Goal: Transaction & Acquisition: Book appointment/travel/reservation

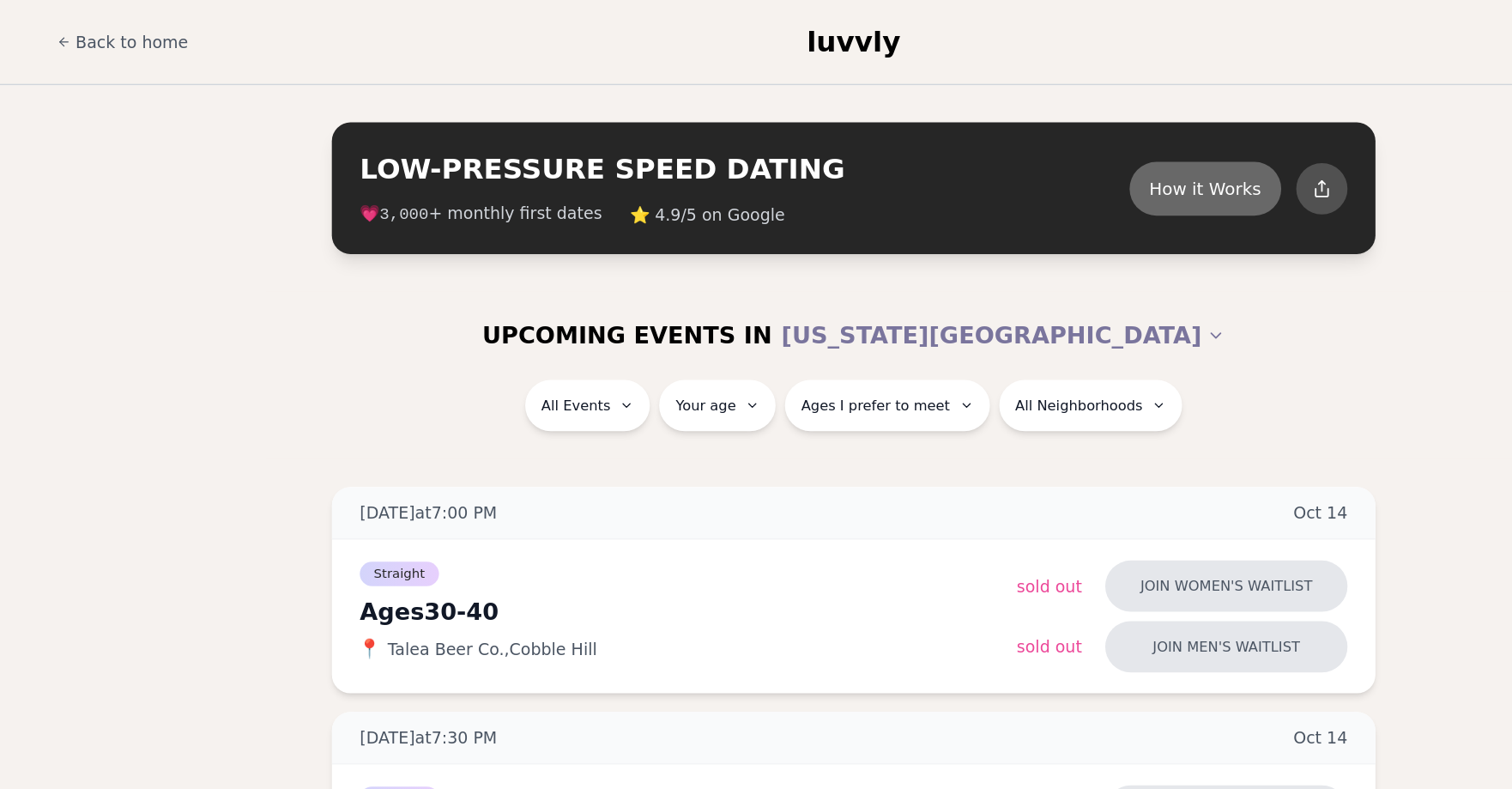
click at [960, 137] on button "How it Works" at bounding box center [1016, 138] width 112 height 39
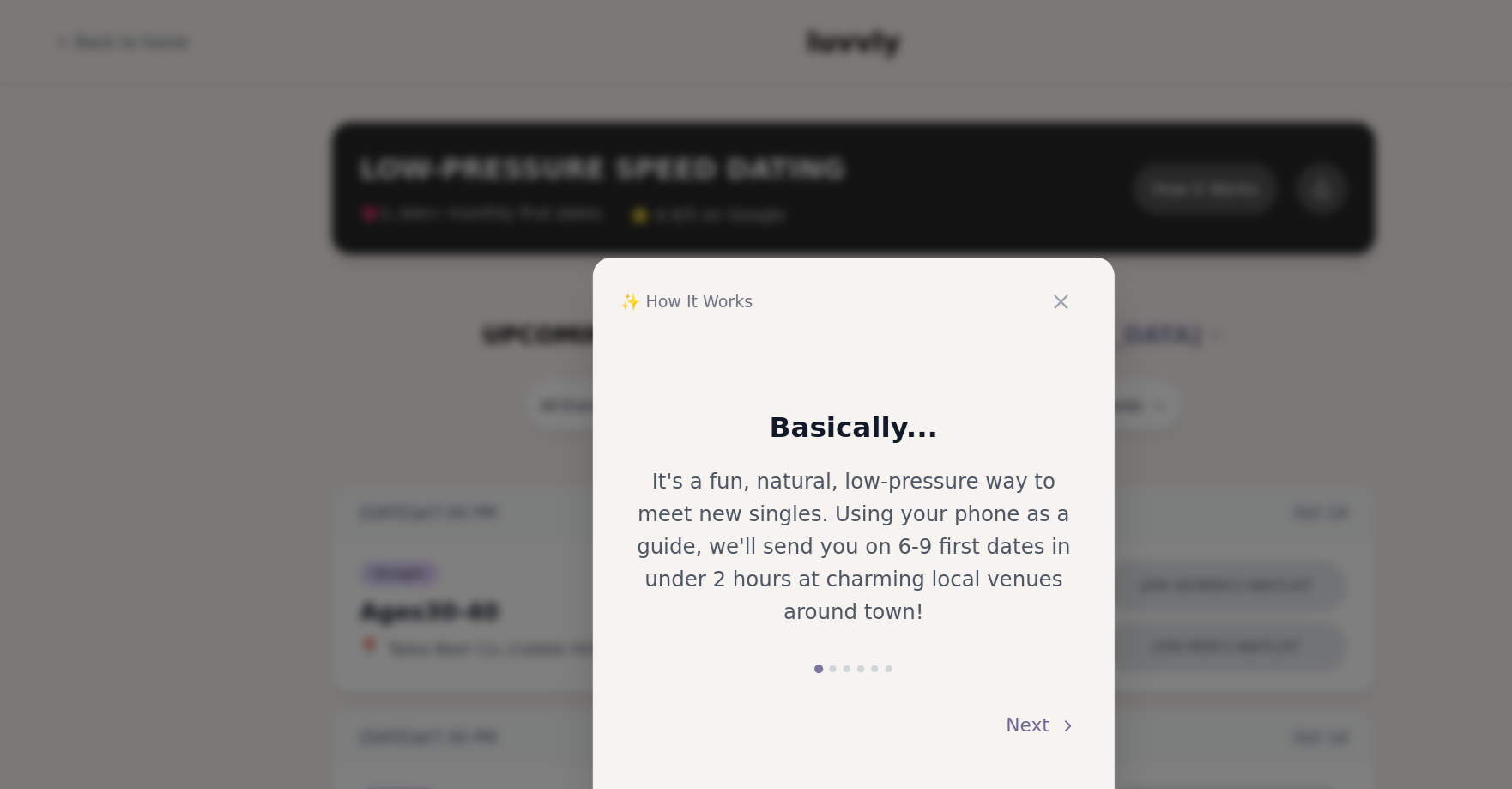
click at [869, 524] on button "Next" at bounding box center [895, 535] width 52 height 38
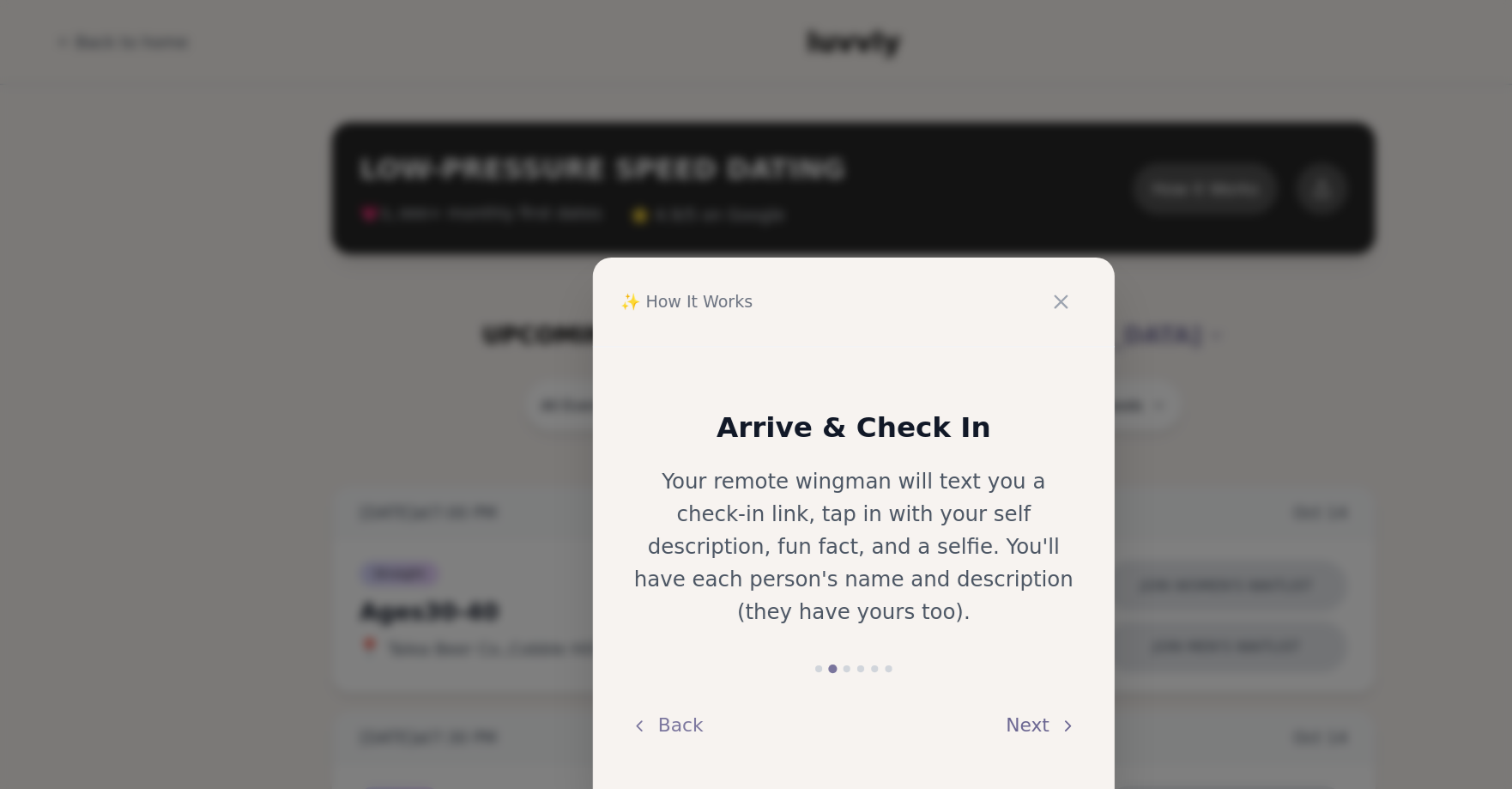
click at [869, 522] on button "Next" at bounding box center [895, 535] width 52 height 38
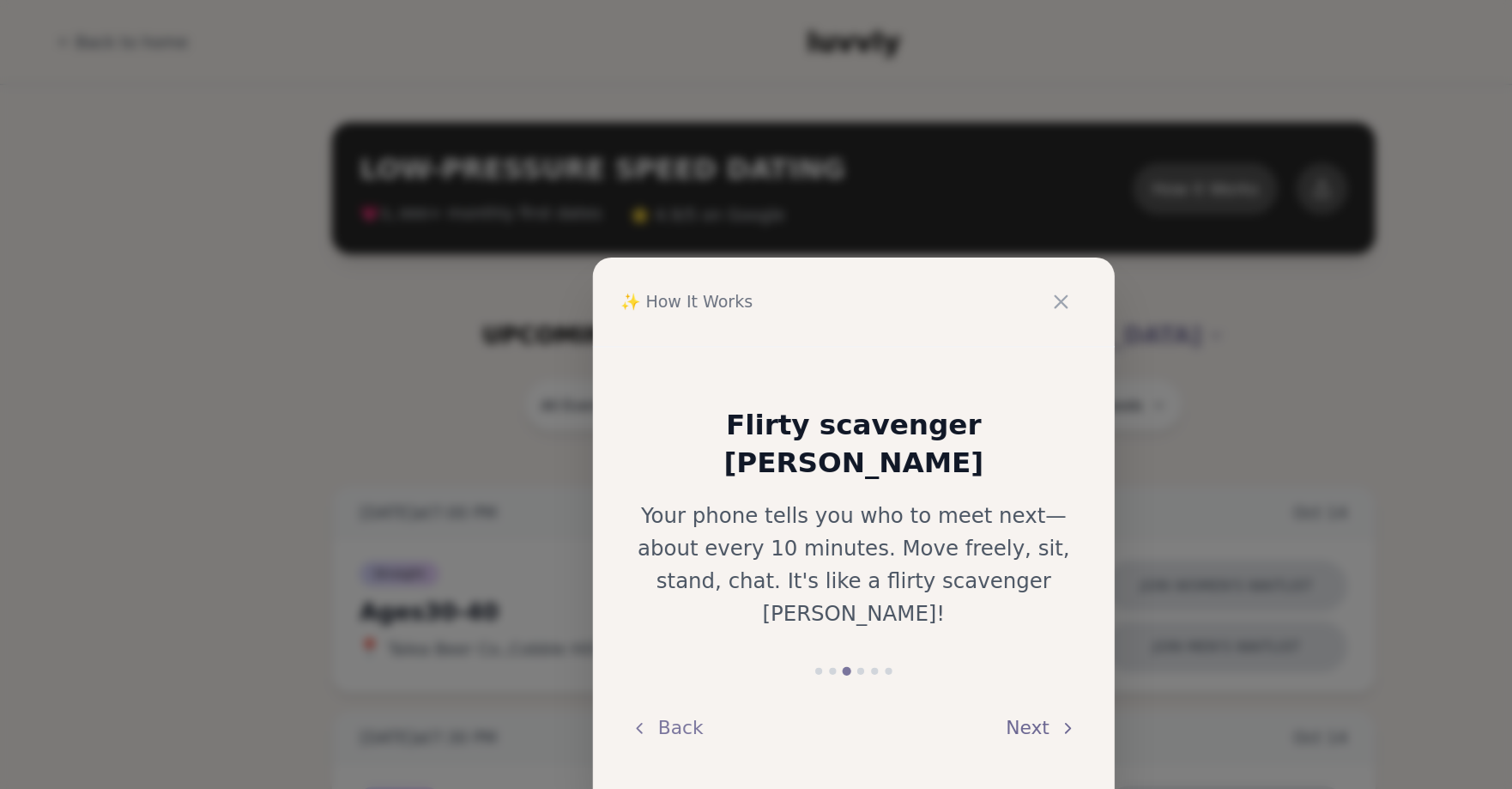
click at [869, 518] on button "Next" at bounding box center [895, 537] width 52 height 38
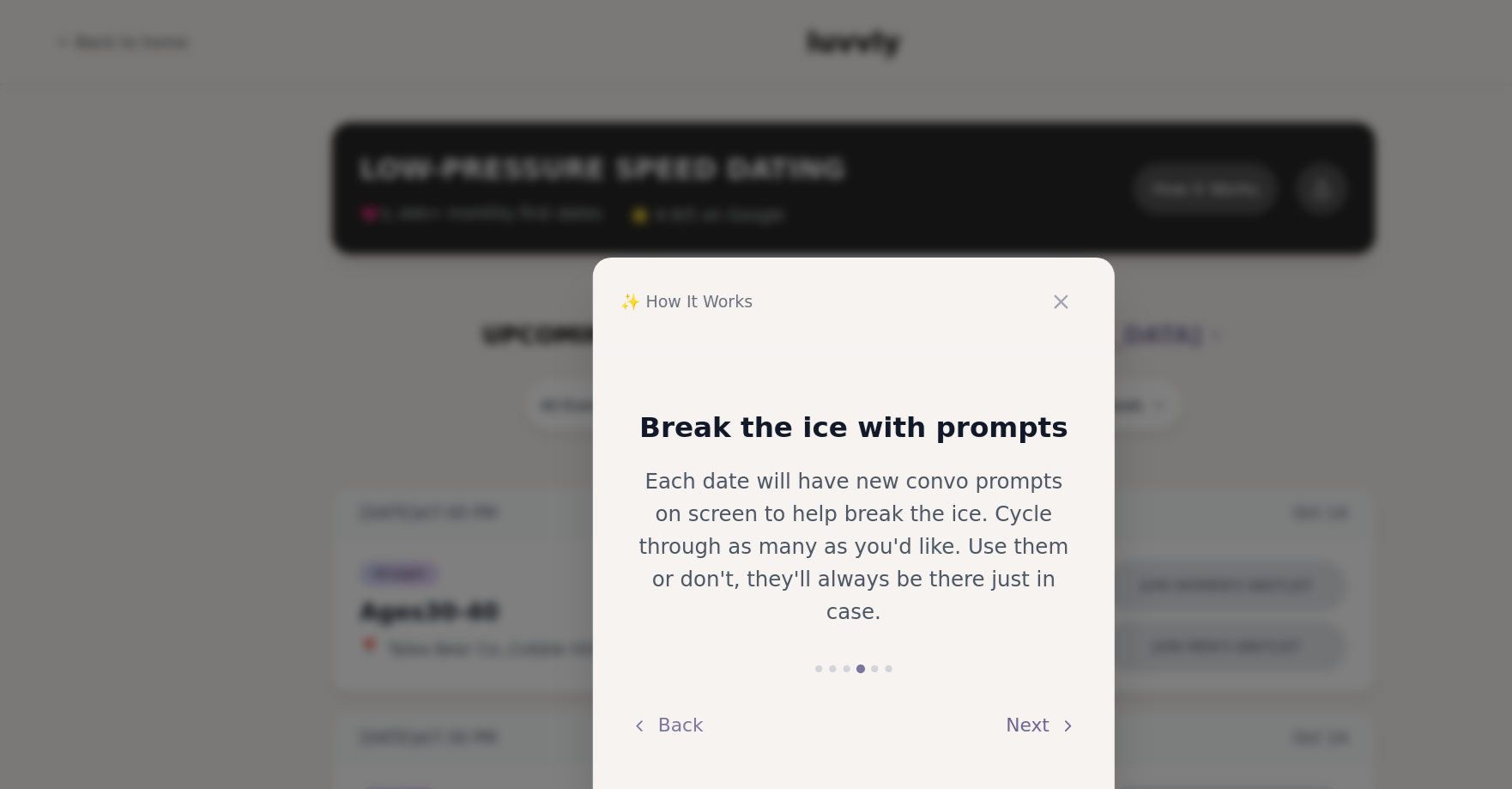
click at [869, 527] on button "Next" at bounding box center [895, 535] width 52 height 38
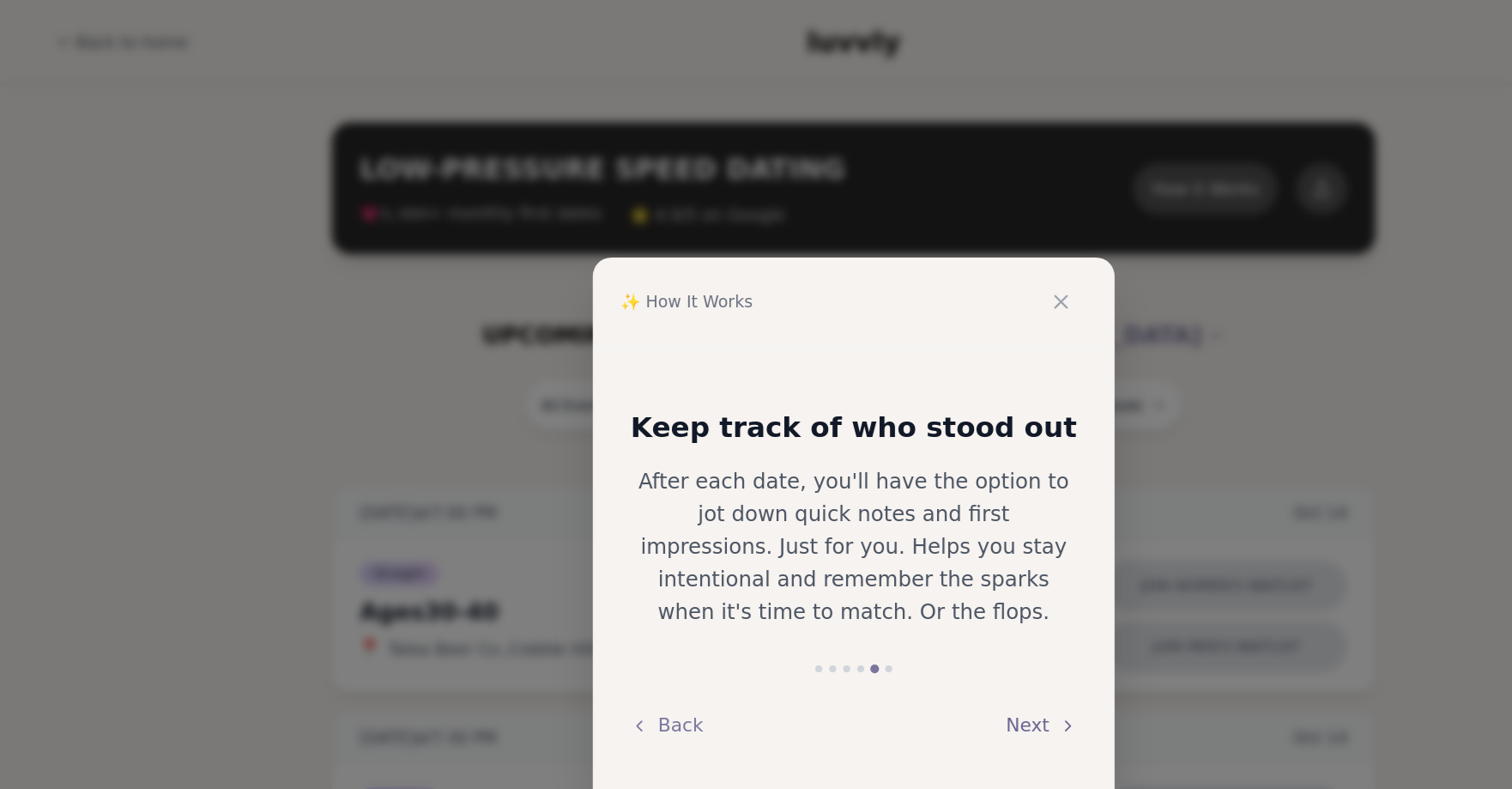
click at [869, 527] on button "Next" at bounding box center [895, 535] width 52 height 38
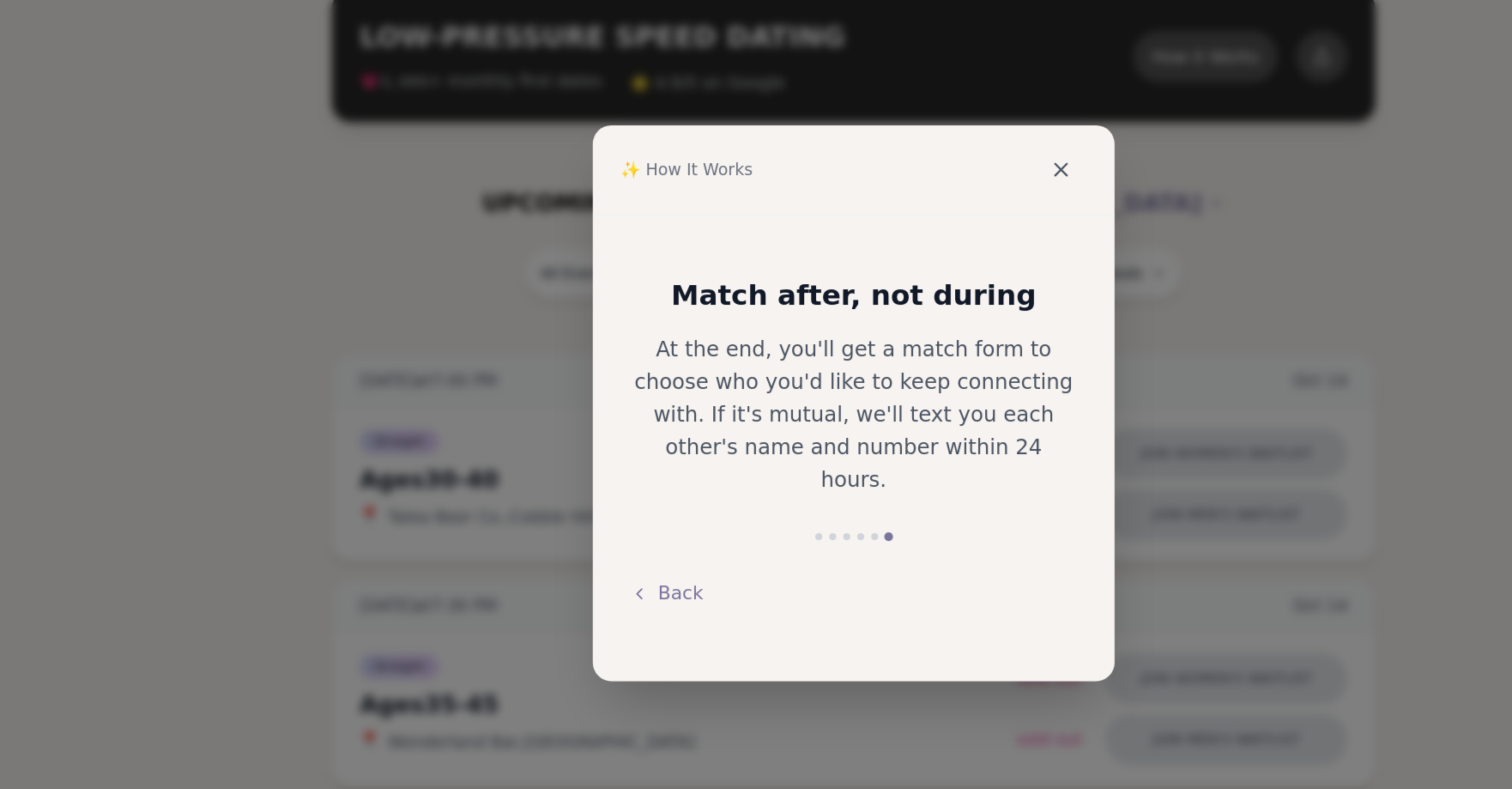
click at [900, 214] on icon at bounding box center [909, 223] width 17 height 17
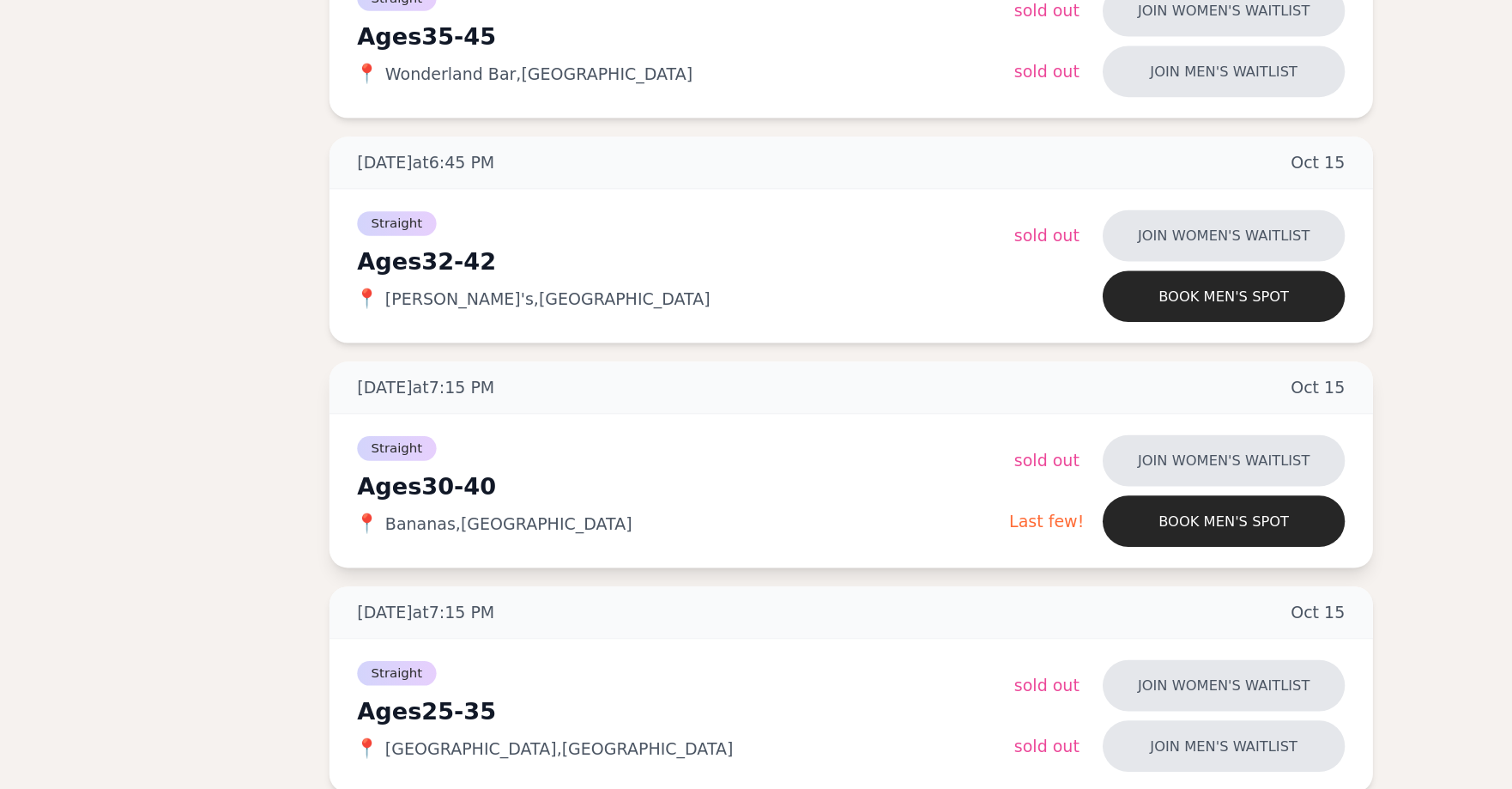
scroll to position [384, 0]
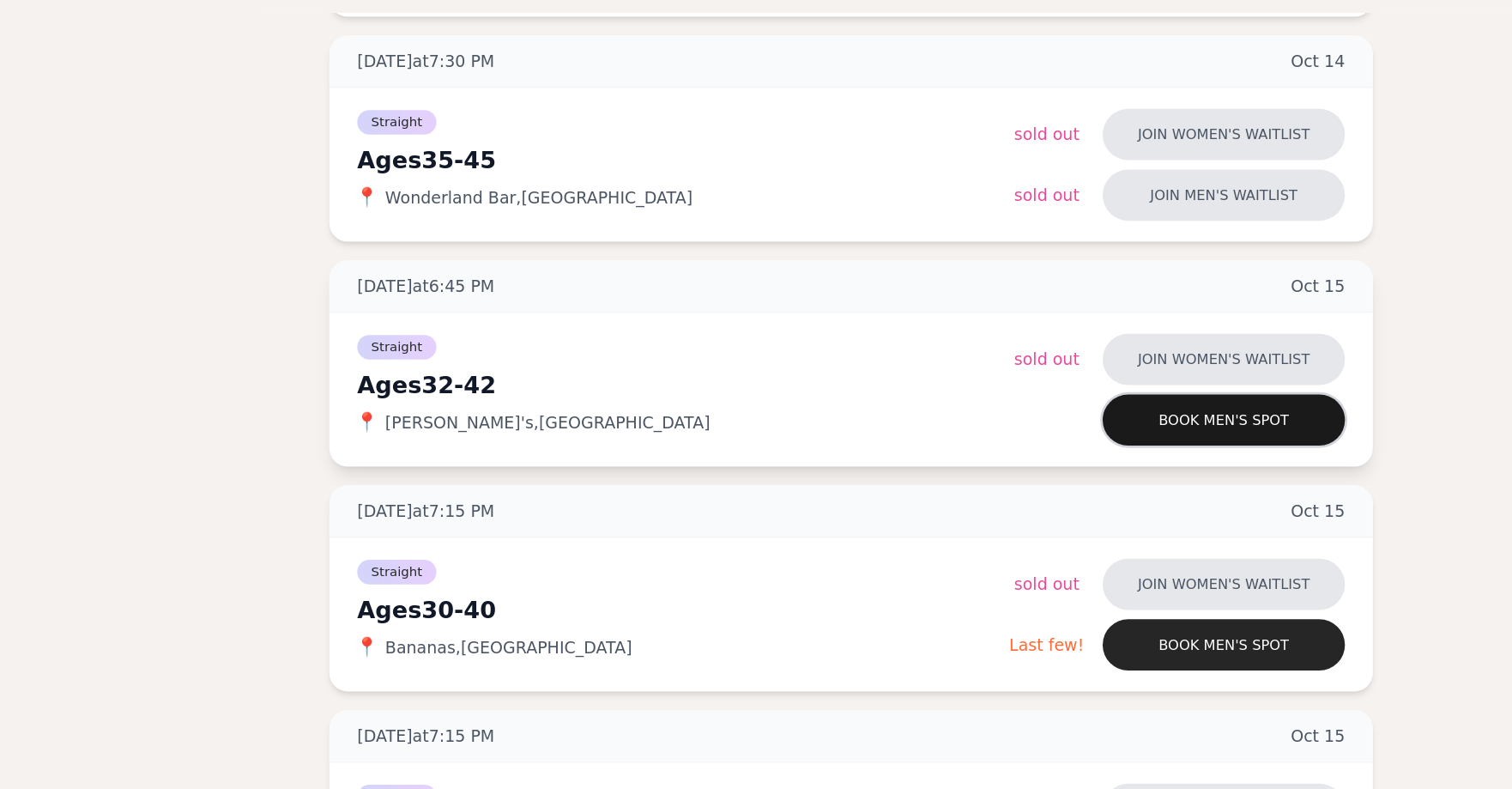
click at [941, 405] on button "Book men's spot" at bounding box center [1031, 424] width 179 height 38
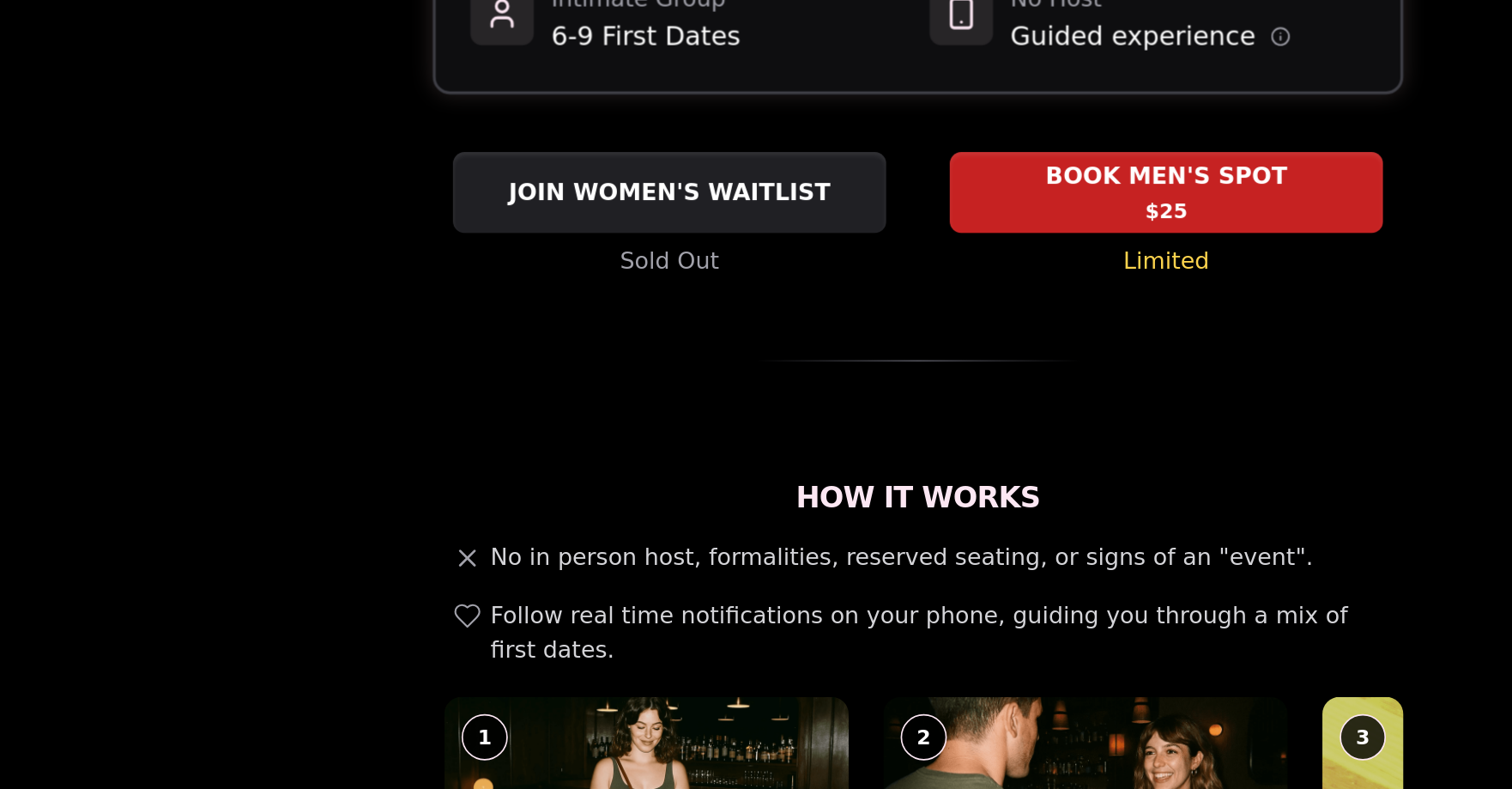
scroll to position [374, 0]
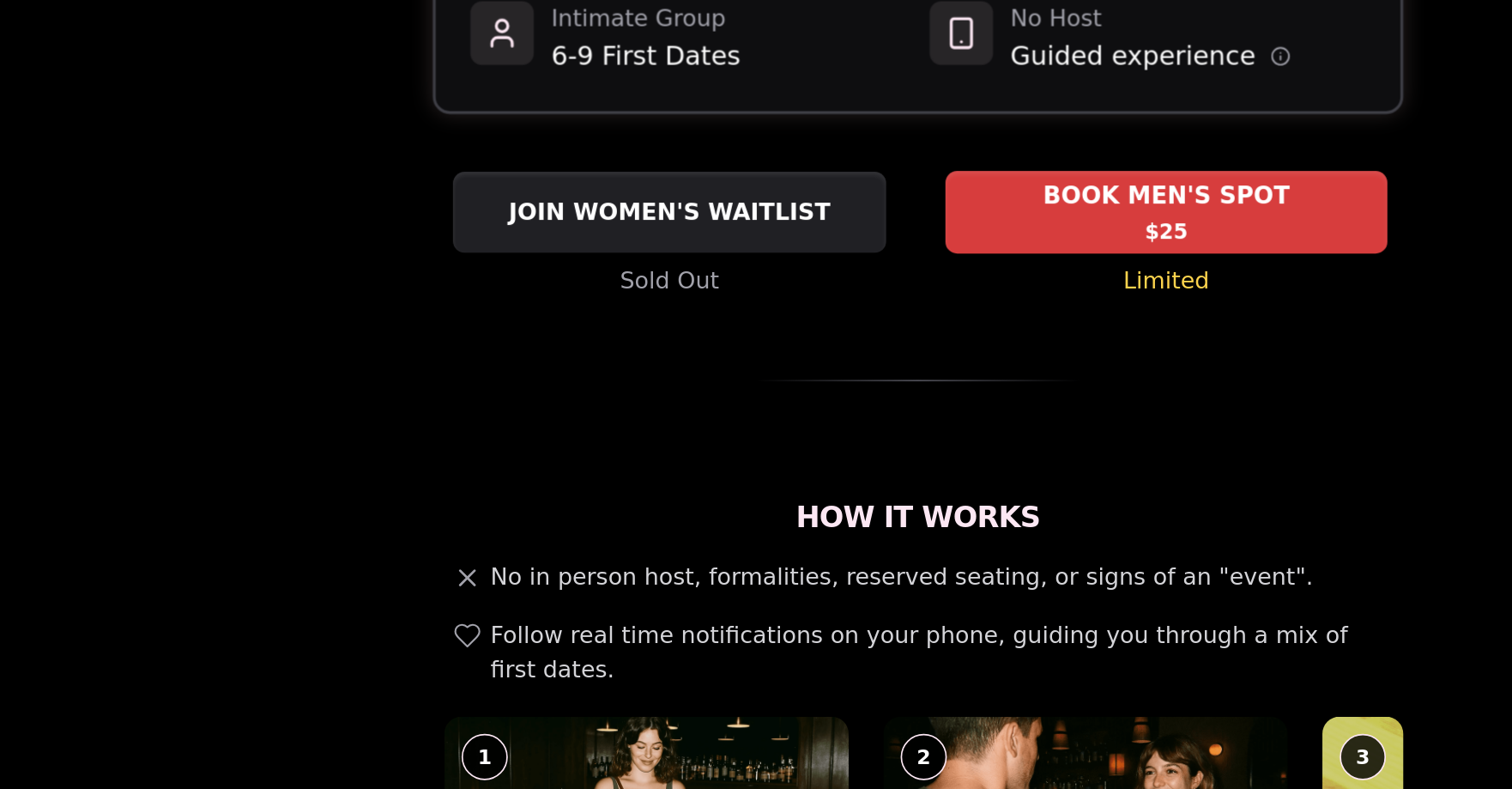
click at [773, 102] on div "BOOK MEN'S SPOT $25" at bounding box center [904, 126] width 263 height 48
